Goal: Feedback & Contribution: Leave review/rating

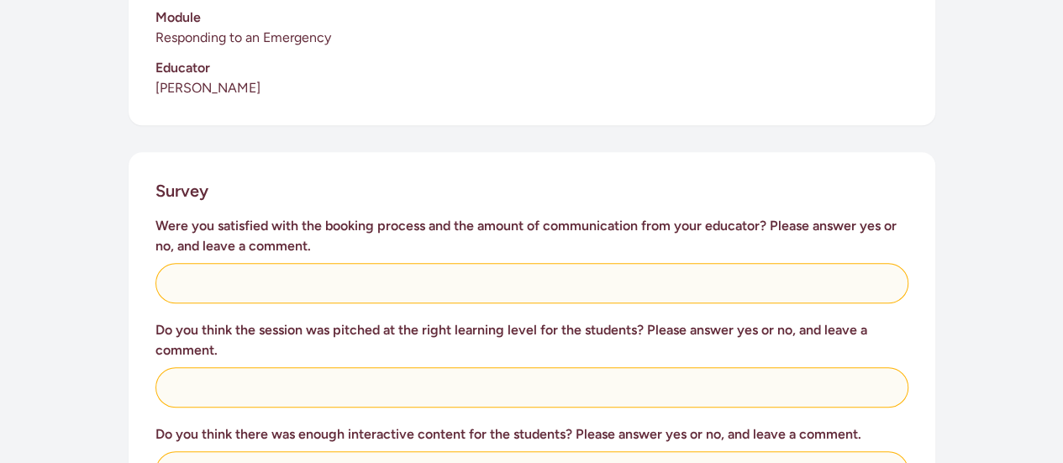
scroll to position [555, 0]
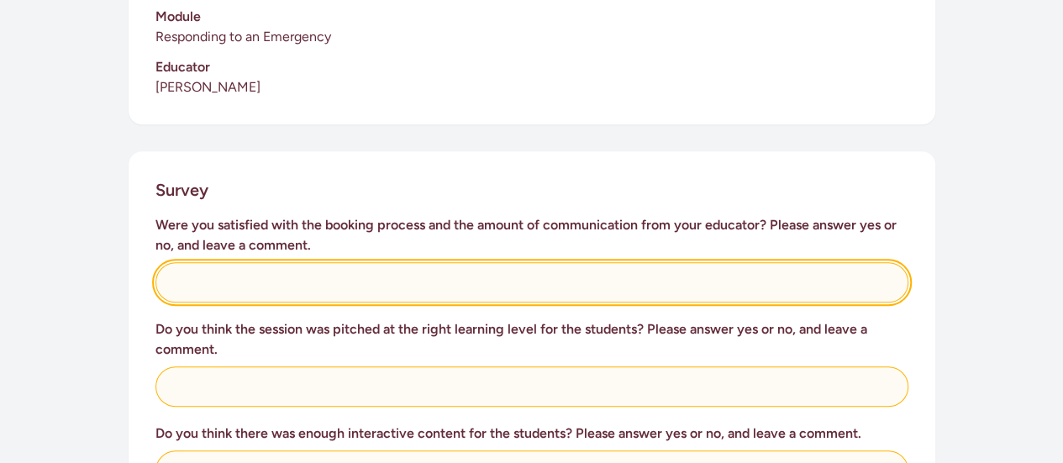
click at [338, 277] on input "text" at bounding box center [531, 282] width 753 height 40
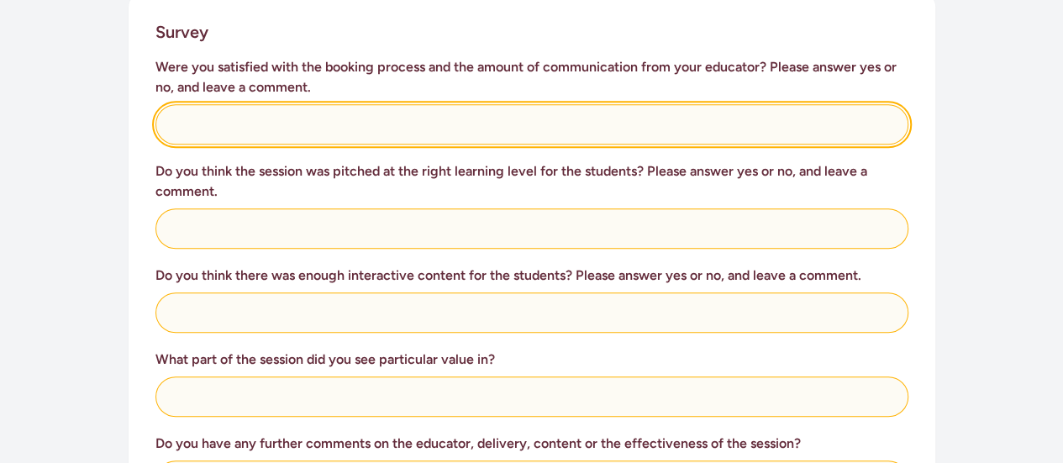
scroll to position [727, 0]
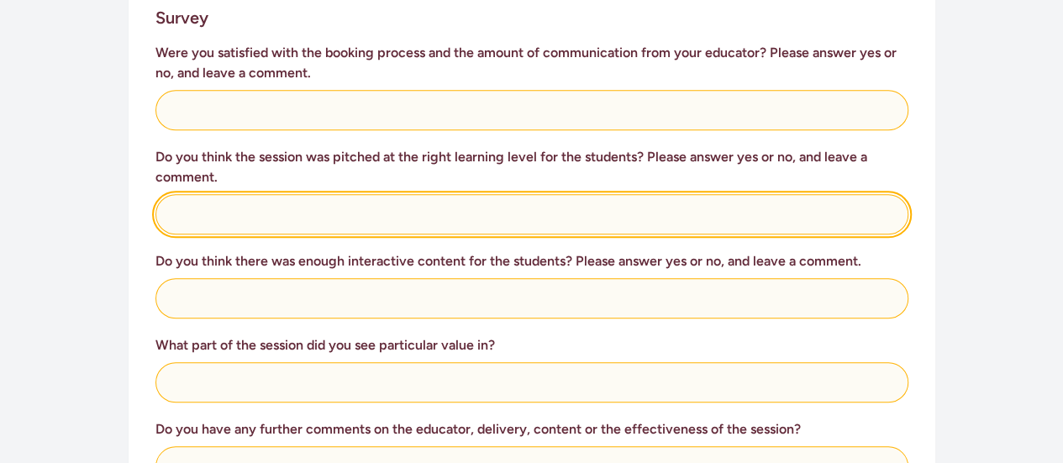
click at [337, 196] on input "text" at bounding box center [531, 214] width 753 height 40
type input "Yes - the content was age appropriate."
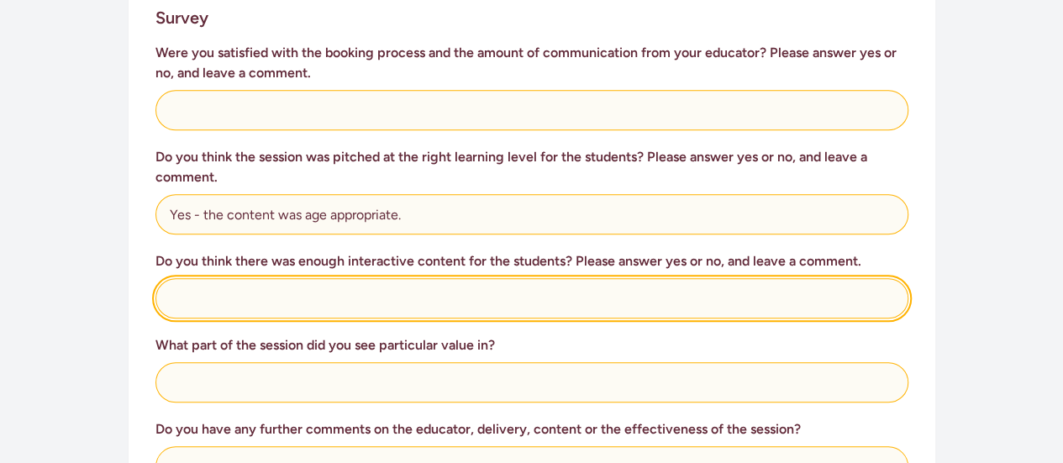
click at [217, 293] on input "text" at bounding box center [531, 298] width 753 height 40
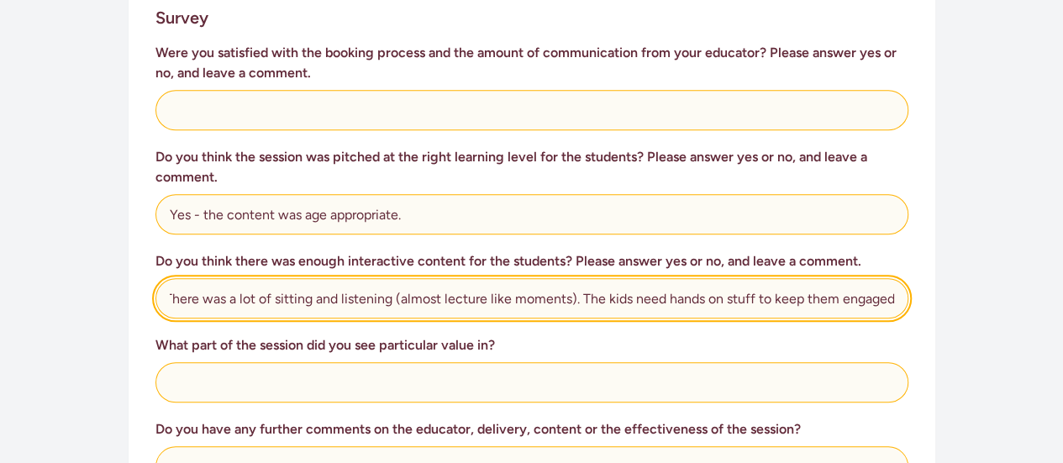
scroll to position [0, 39]
click at [751, 278] on input "No - There was a lot of sitting and listening (almost lecture like moments). Th…" at bounding box center [531, 298] width 753 height 40
click at [582, 283] on input "No - There was a lot of sitting and listening (almost lecture like moments). Th…" at bounding box center [531, 298] width 753 height 40
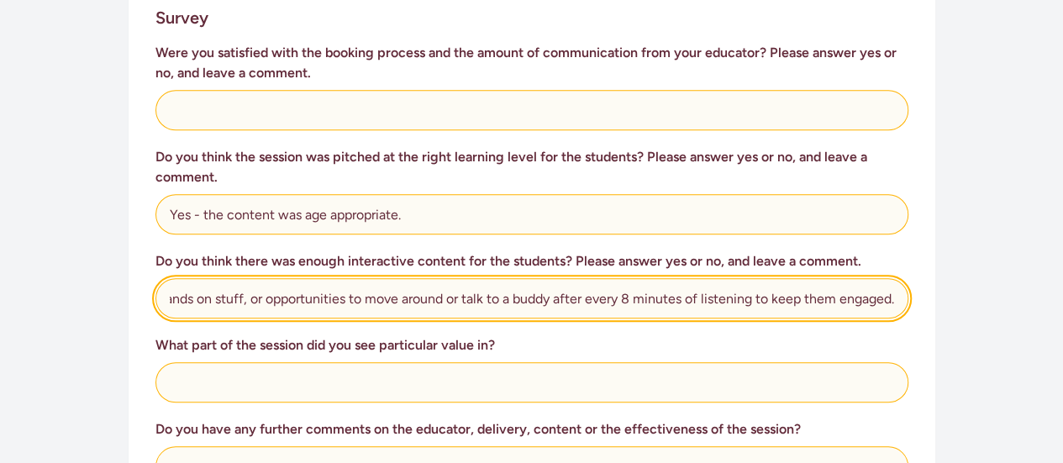
click at [745, 281] on input "No - There was a lot of sitting and listening (almost lecture like moments). Th…" at bounding box center [531, 298] width 753 height 40
type input "No - There was a lot of sitting and listening (almost lecture like moments). Th…"
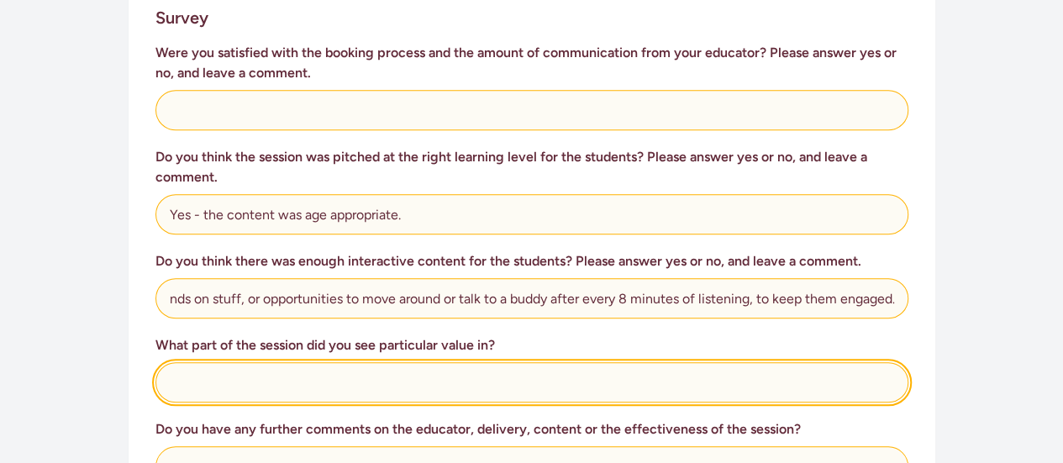
scroll to position [0, 0]
click at [321, 362] on input "text" at bounding box center [531, 382] width 753 height 40
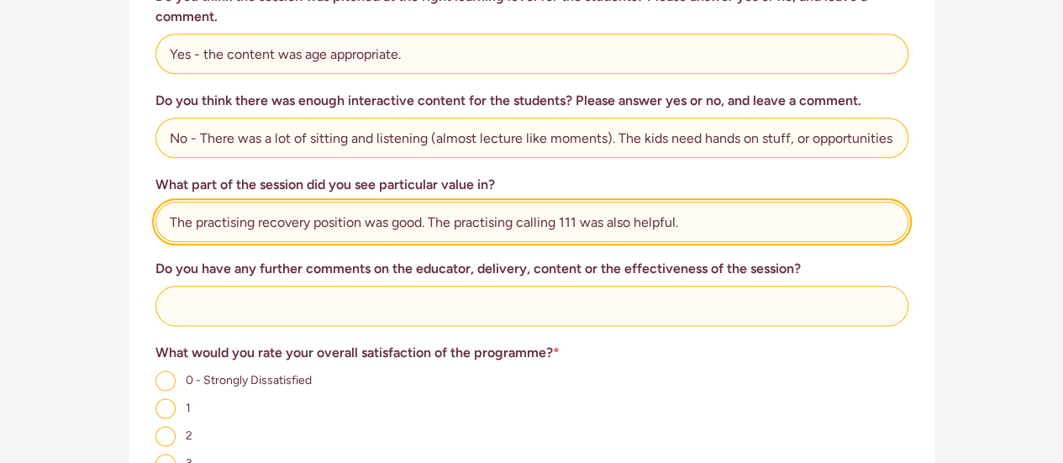
scroll to position [891, 0]
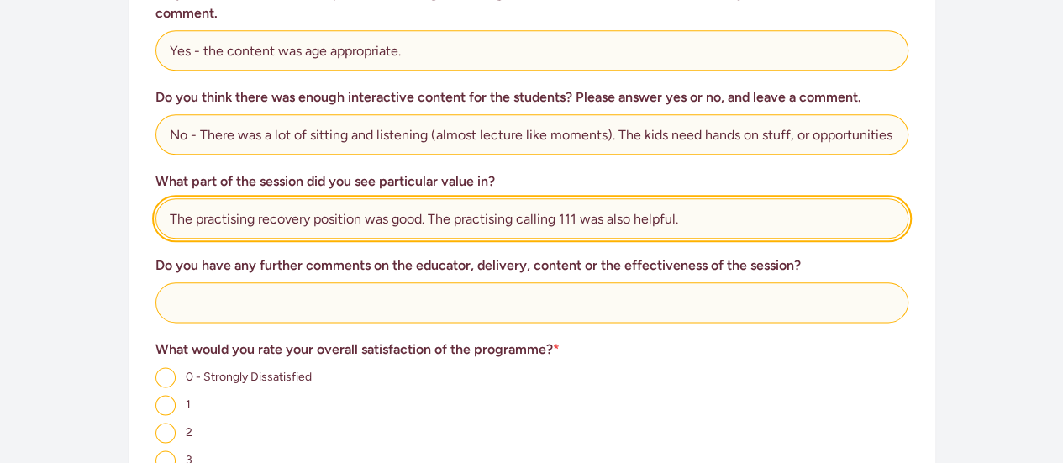
type input "The practising recovery position was good. The practising calling 111 was also …"
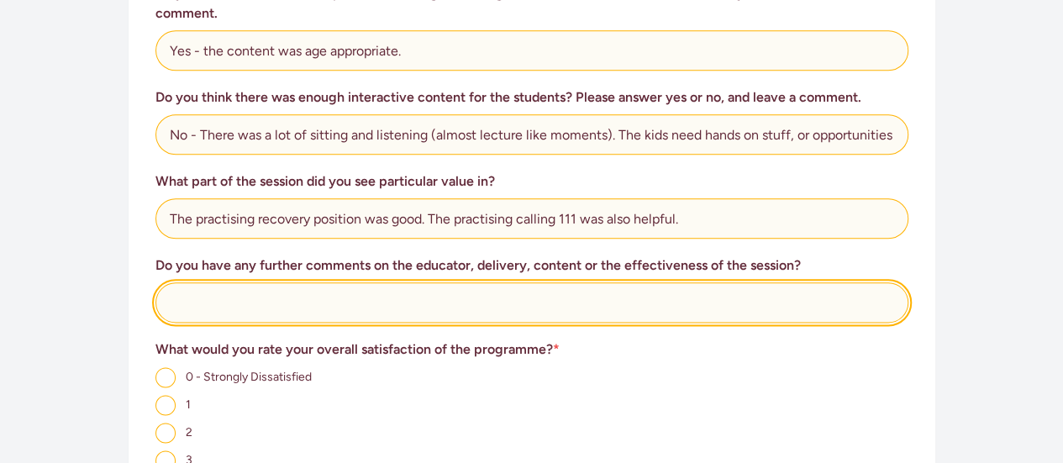
click at [290, 292] on input "text" at bounding box center [531, 302] width 753 height 40
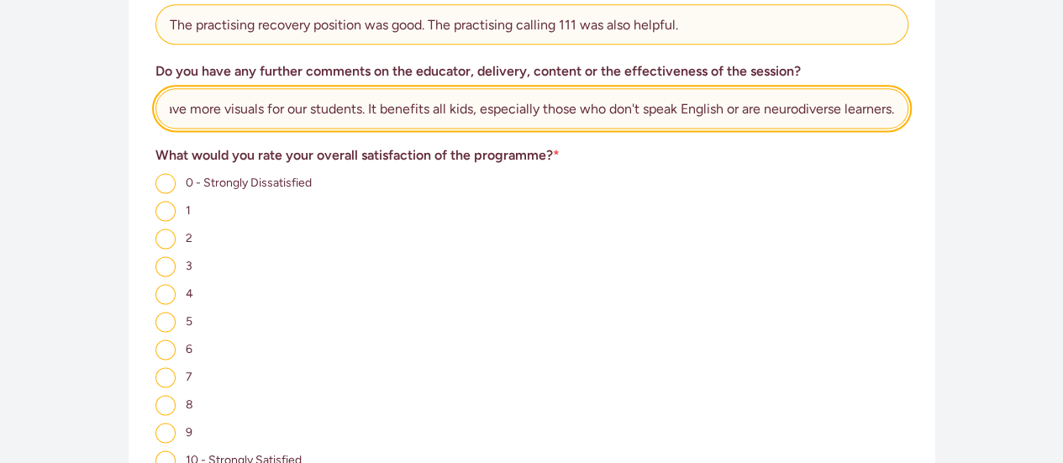
scroll to position [1067, 0]
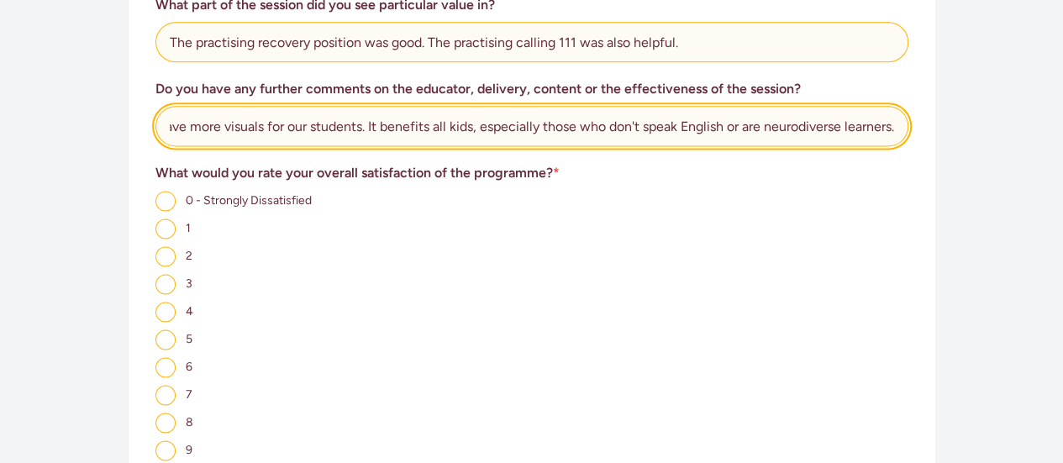
type input "It would be great if we have more visuals for our students. It benefits all kid…"
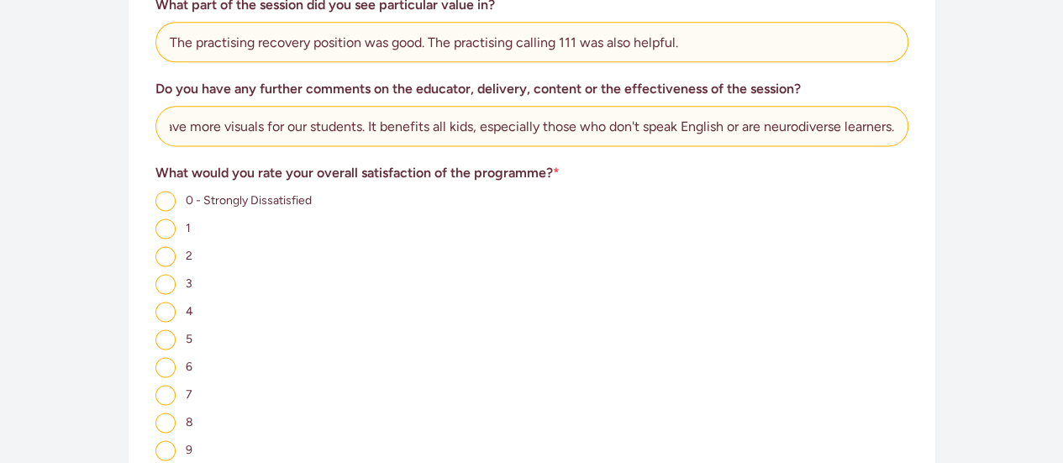
scroll to position [0, 0]
click at [171, 357] on input "6" at bounding box center [165, 367] width 20 height 20
radio input "true"
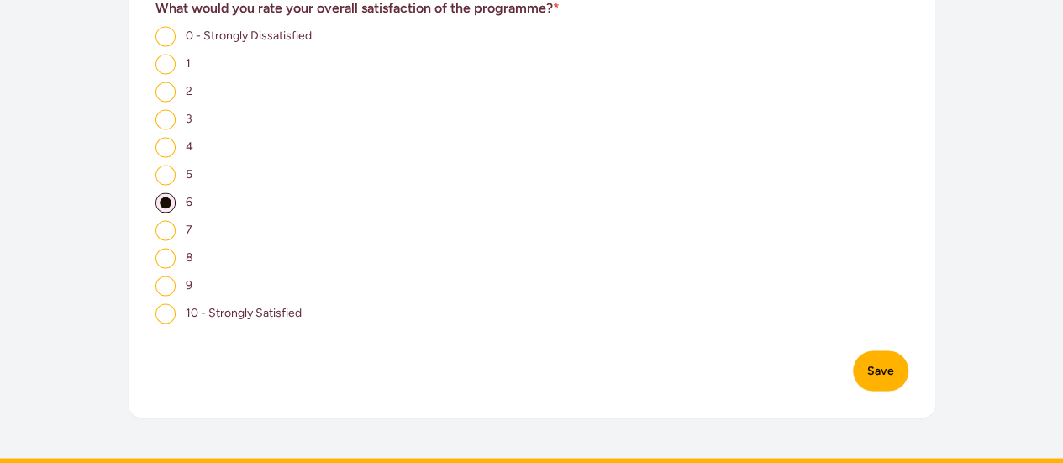
scroll to position [1233, 0]
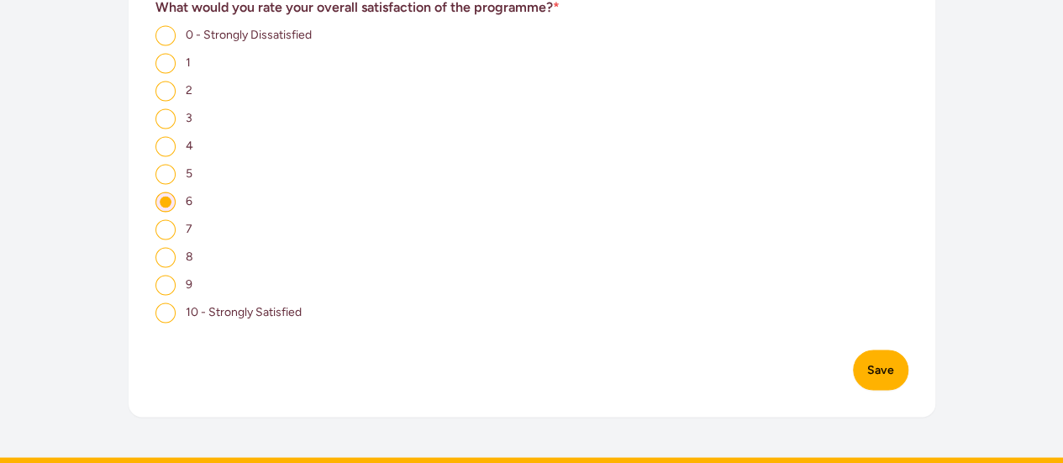
click at [860, 359] on button "Save" at bounding box center [880, 370] width 55 height 40
